Goal: Information Seeking & Learning: Find specific fact

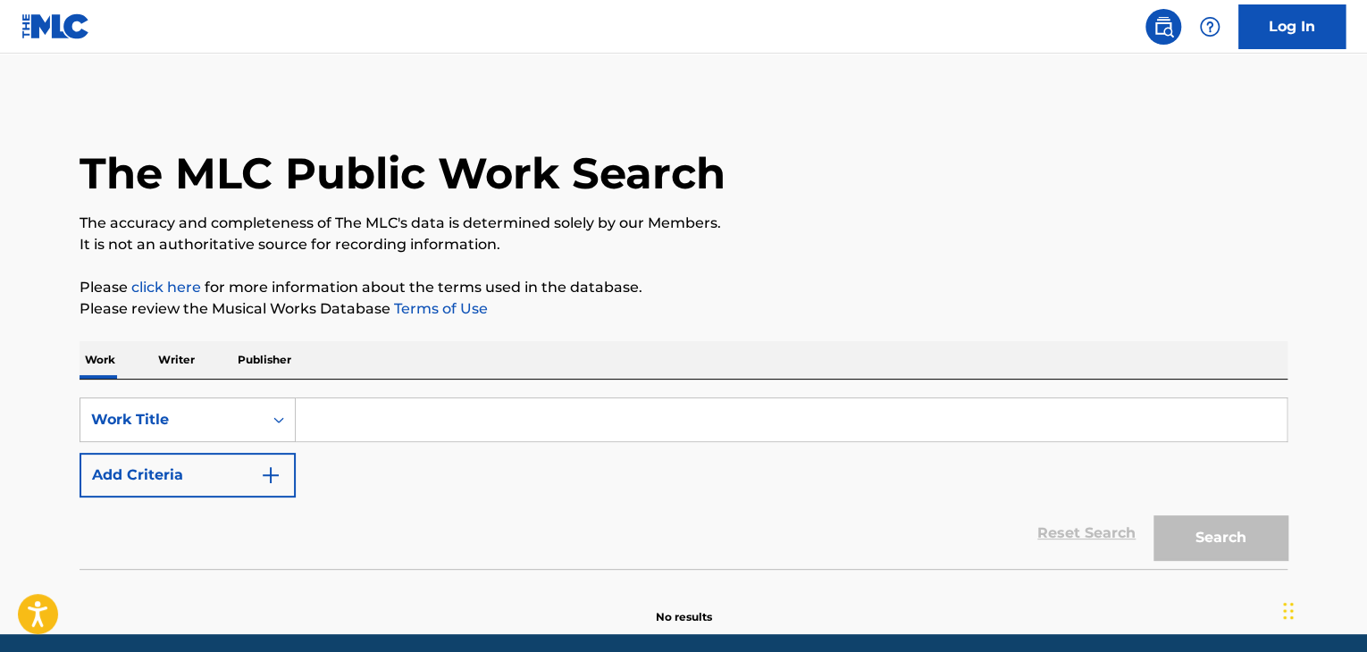
click at [429, 433] on input "Search Form" at bounding box center [791, 419] width 991 height 43
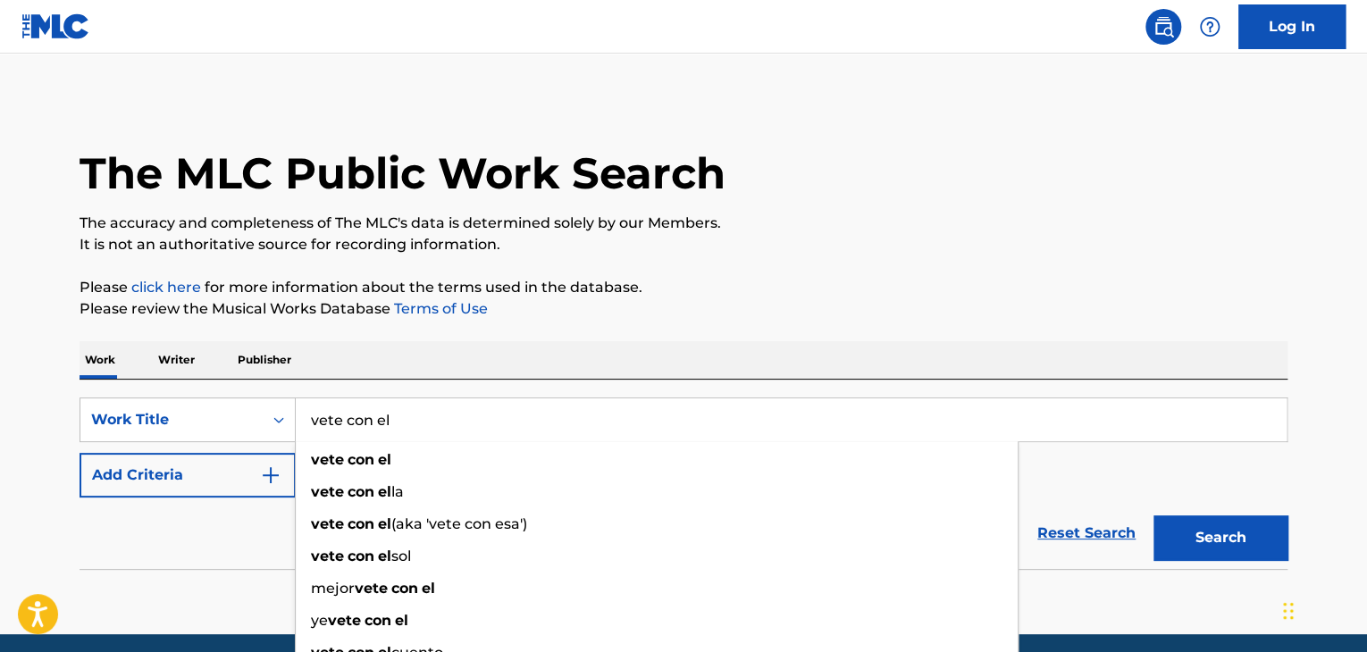
type input "vete con el"
click at [1045, 271] on div "The MLC Public Work Search The accuracy and completeness of The MLC's data is d…" at bounding box center [683, 361] width 1250 height 527
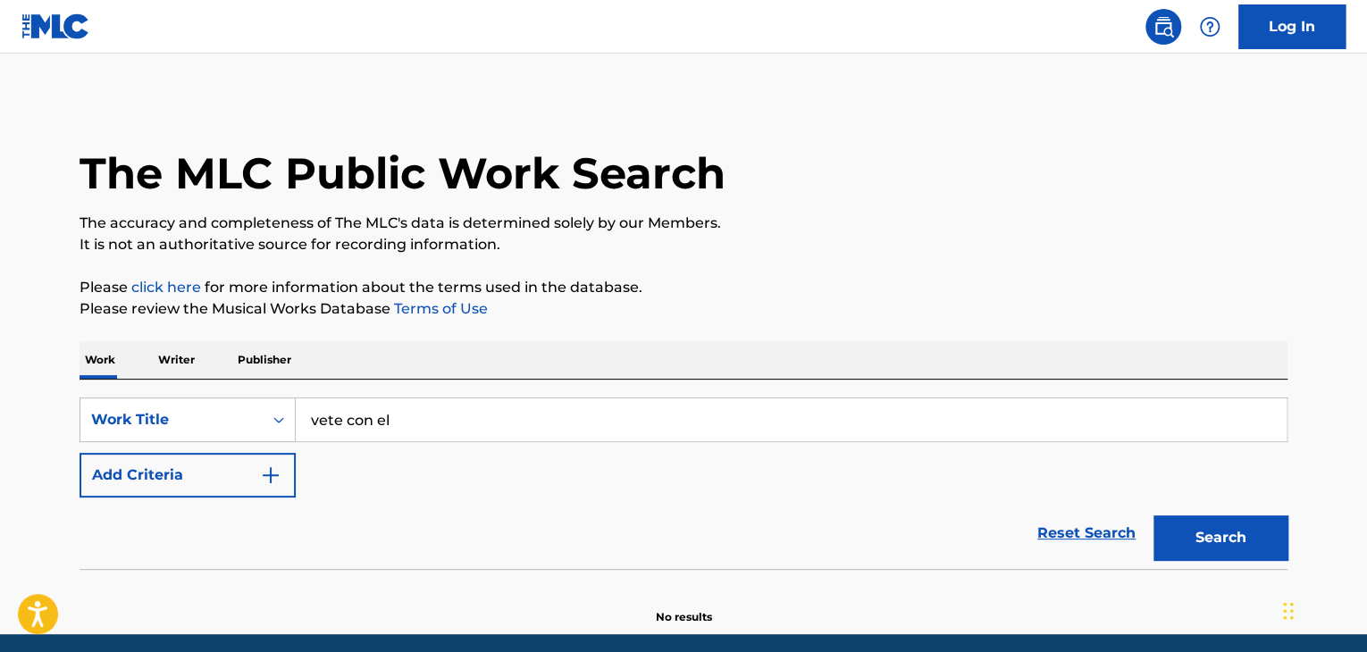
click at [264, 481] on img "Search Form" at bounding box center [270, 474] width 21 height 21
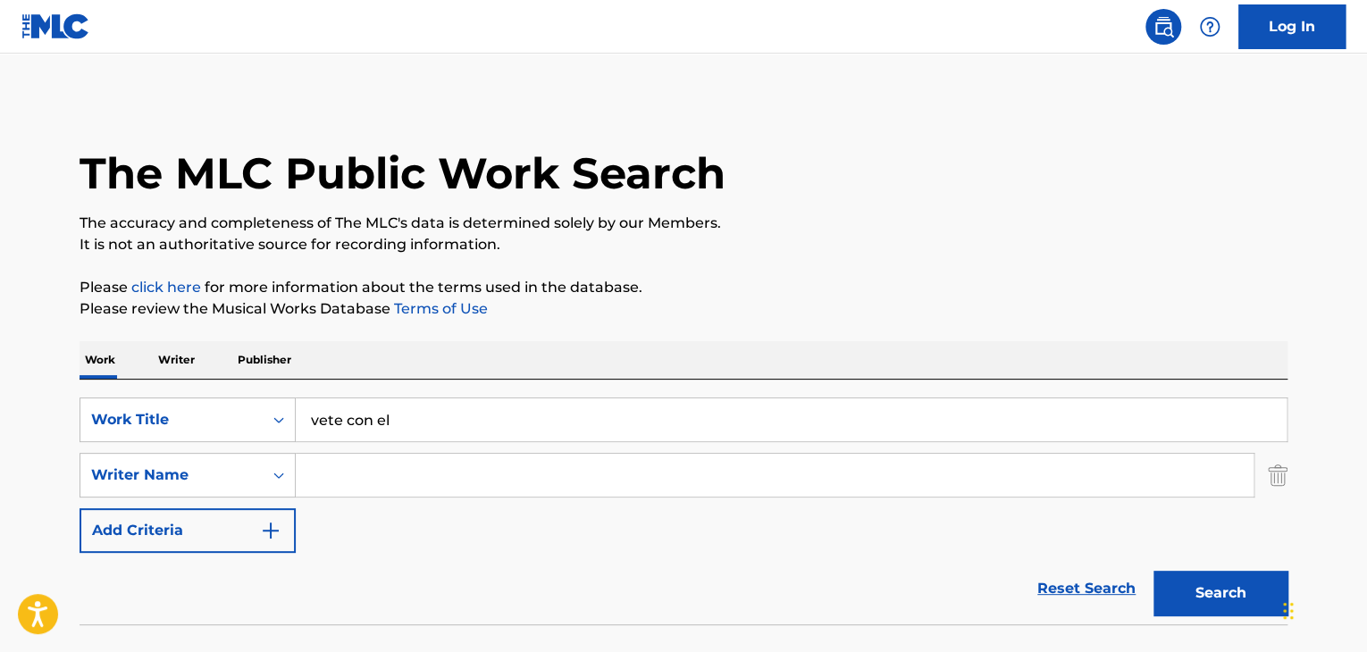
click at [316, 471] on input "Search Form" at bounding box center [774, 475] width 957 height 43
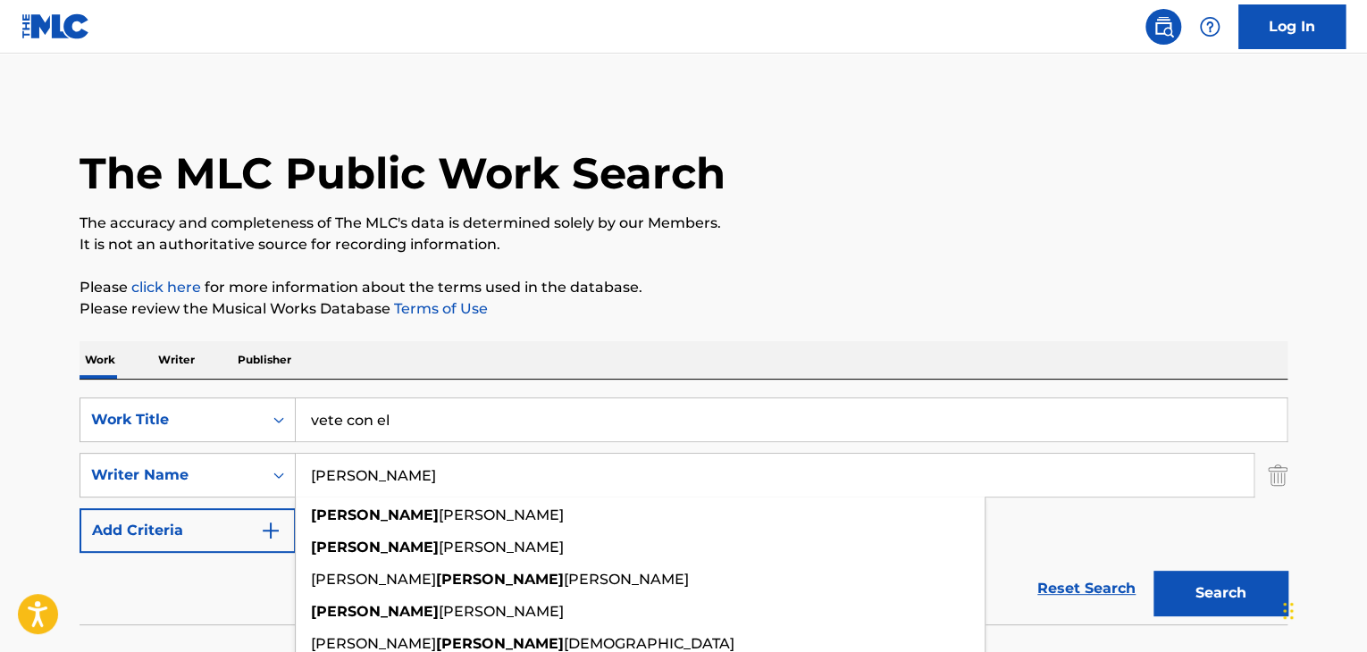
type input "[PERSON_NAME]"
click at [807, 314] on p "Please review the Musical Works Database Terms of Use" at bounding box center [683, 308] width 1208 height 21
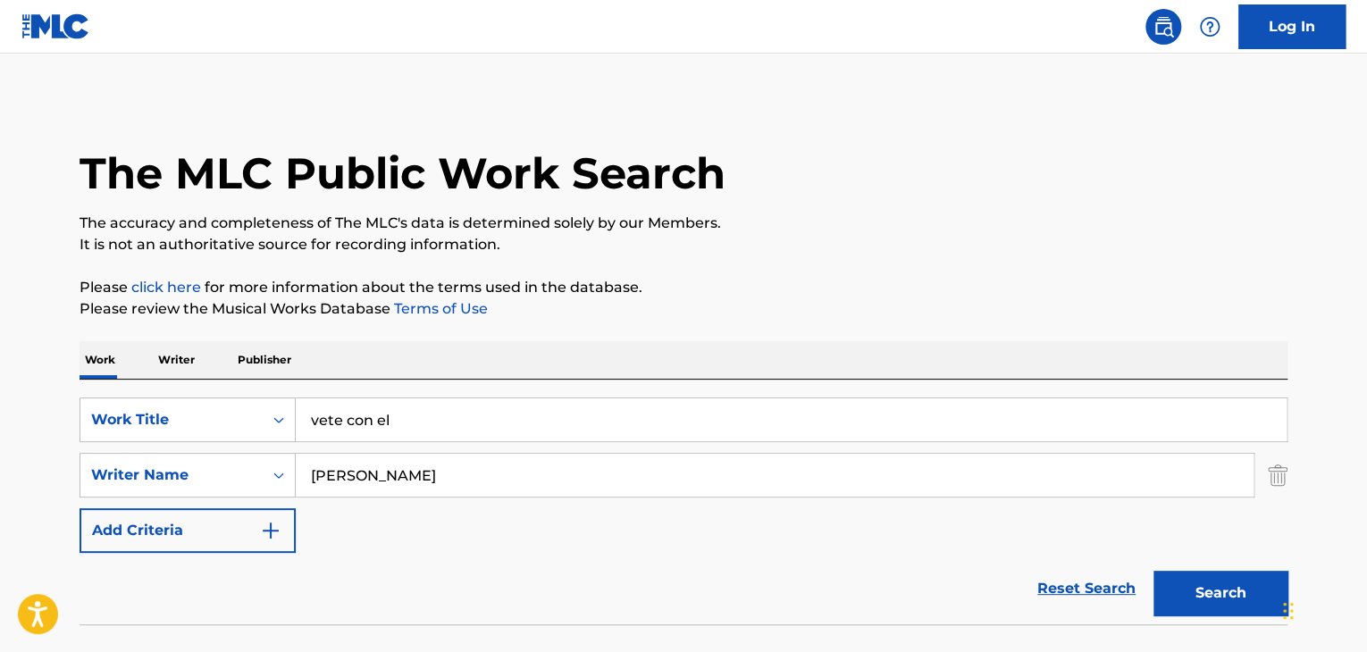
click at [1200, 589] on button "Search" at bounding box center [1220, 593] width 134 height 45
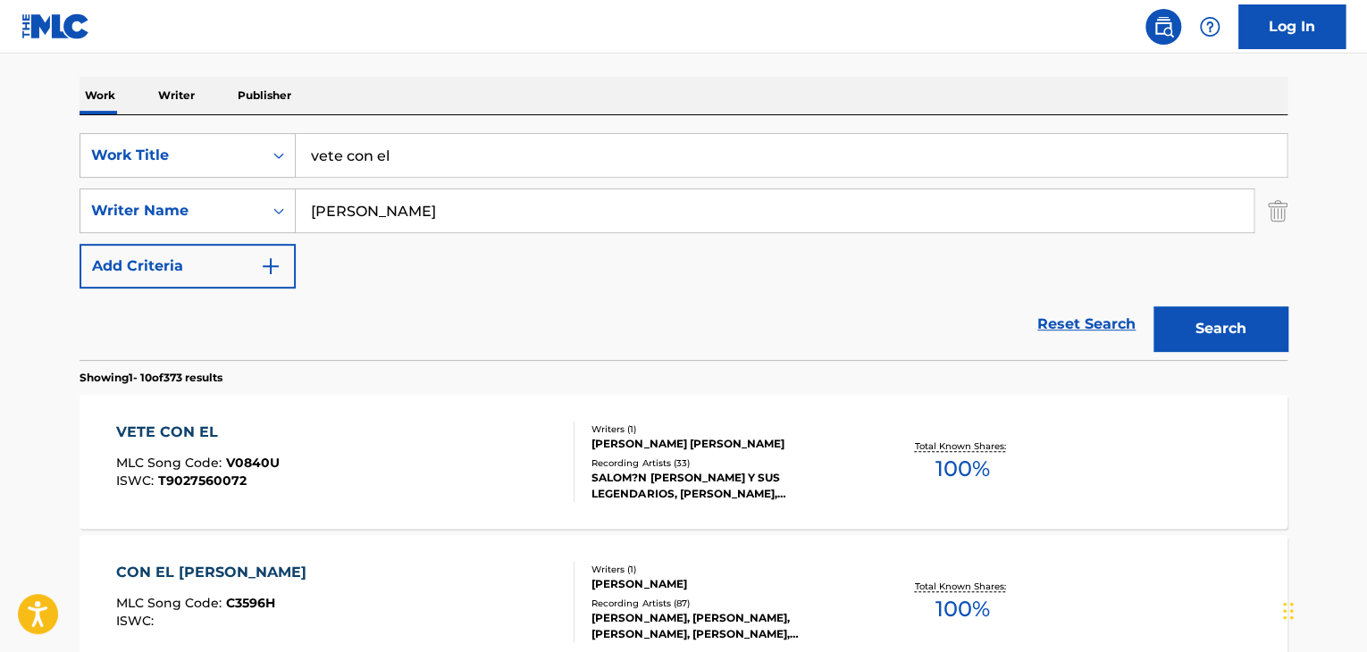
scroll to position [268, 0]
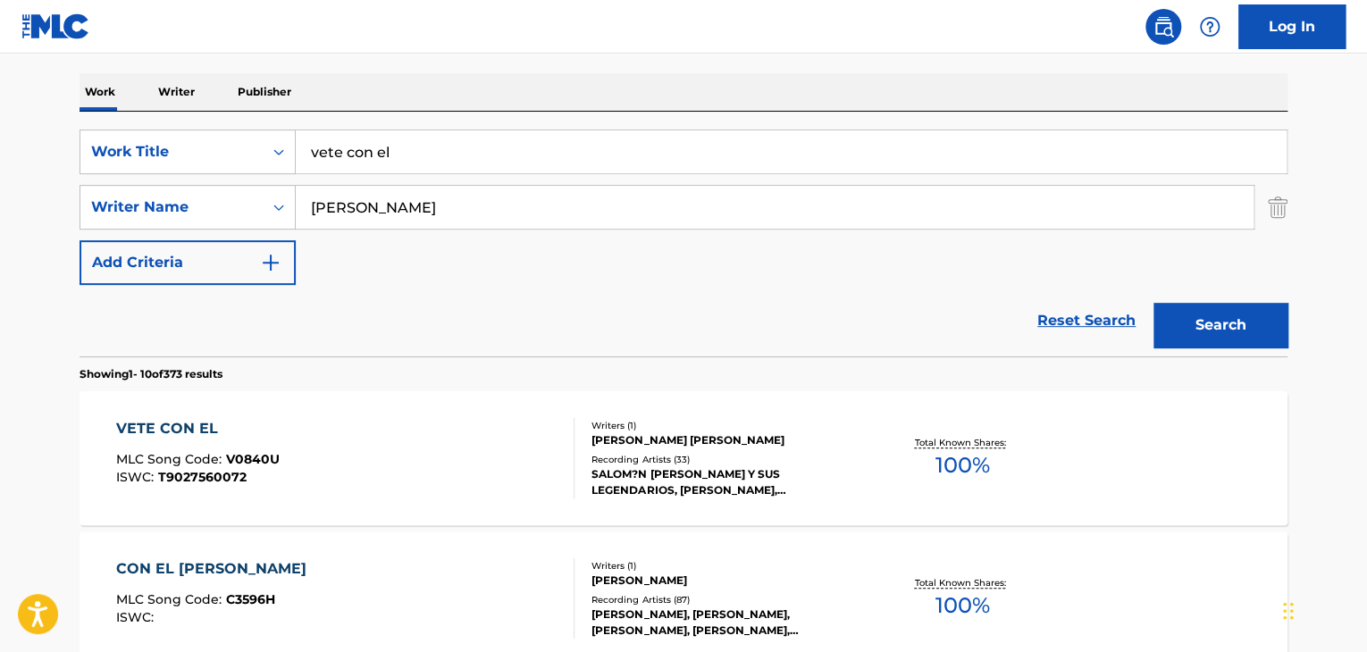
click at [143, 430] on div "VETE CON EL" at bounding box center [197, 428] width 163 height 21
